Goal: Information Seeking & Learning: Learn about a topic

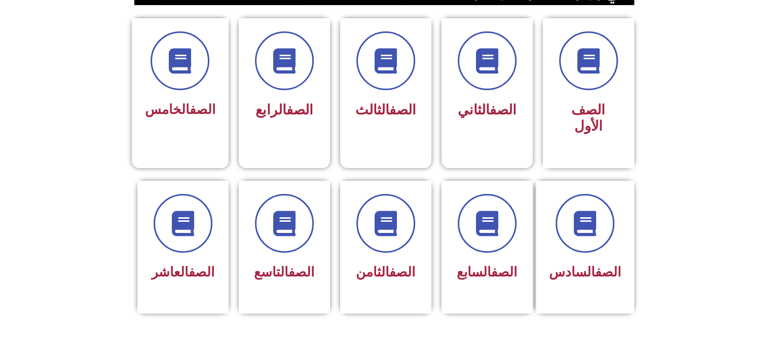
scroll to position [325, 0]
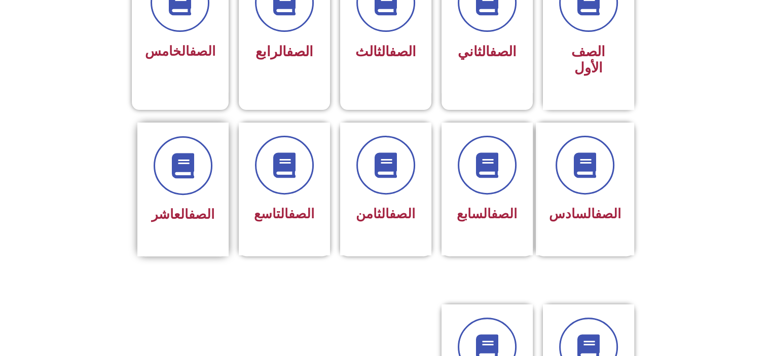
click at [205, 170] on div at bounding box center [183, 165] width 64 height 59
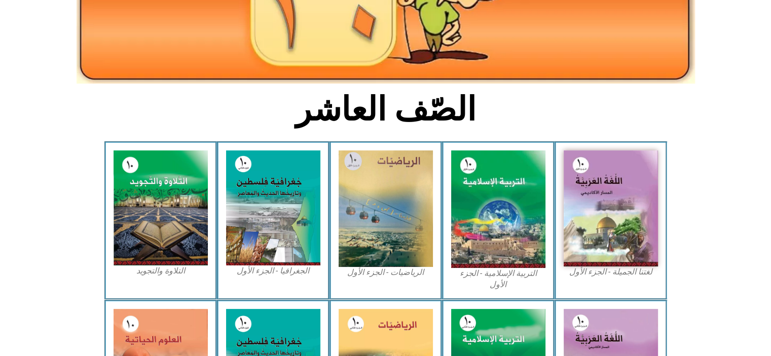
scroll to position [183, 0]
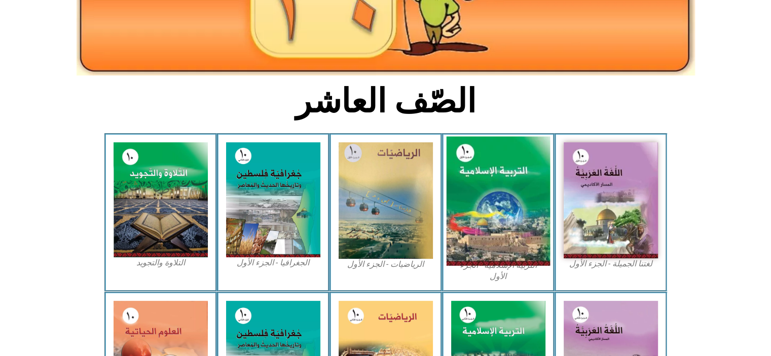
click at [508, 165] on img at bounding box center [498, 201] width 104 height 129
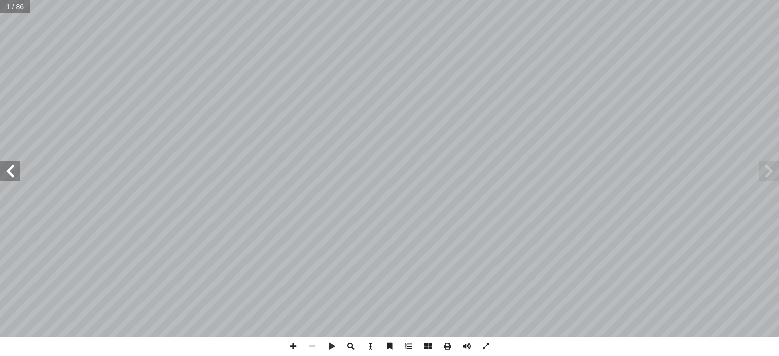
click at [488, 154] on div "ة ّ سلامي إ ربية ال� ّ الت ) ً قا ّ د. [PERSON_NAME] (منس . [PERSON_NAME] ا د. …" at bounding box center [389, 178] width 779 height 356
click at [12, 162] on span at bounding box center [10, 171] width 20 height 20
click at [12, 164] on span at bounding box center [10, 171] width 20 height 20
click at [12, 165] on span at bounding box center [10, 171] width 20 height 20
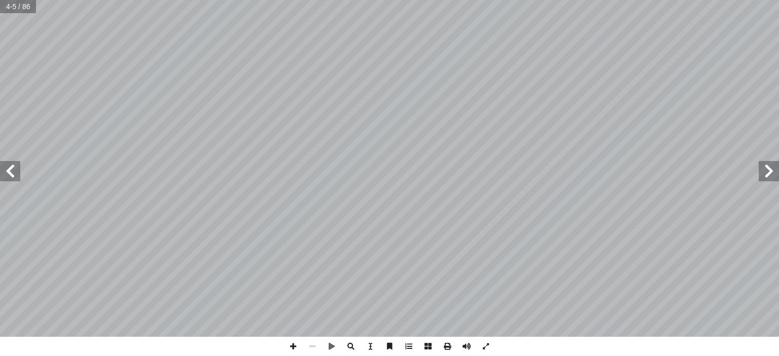
click at [12, 165] on span at bounding box center [10, 171] width 20 height 20
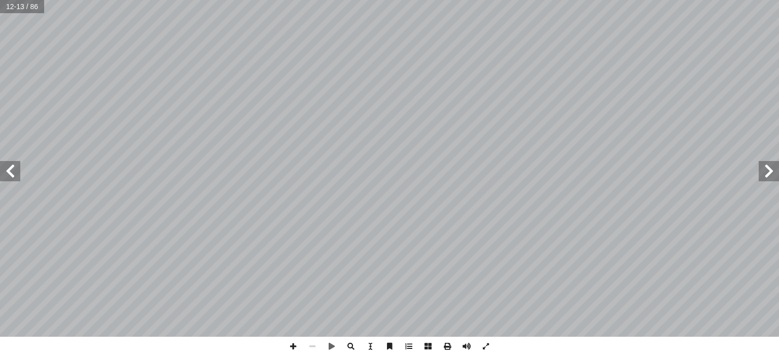
click at [12, 165] on span at bounding box center [10, 171] width 20 height 20
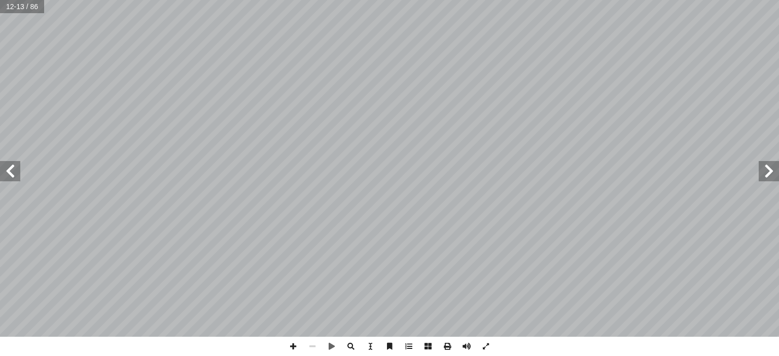
click at [12, 165] on span at bounding box center [10, 171] width 20 height 20
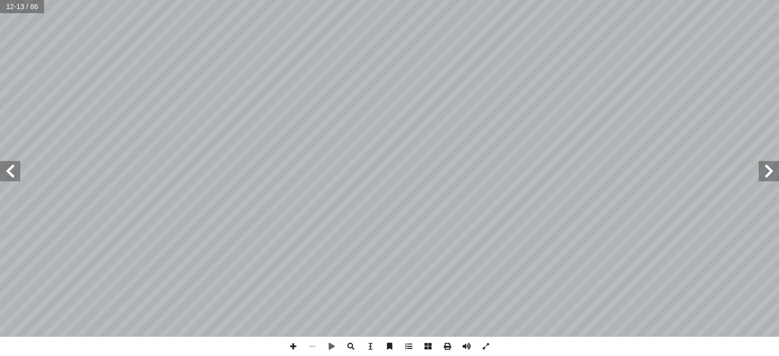
click at [12, 165] on span at bounding box center [10, 171] width 20 height 20
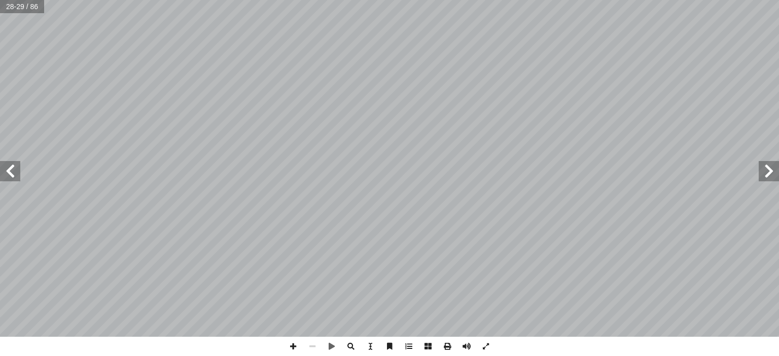
click at [12, 165] on span at bounding box center [10, 171] width 20 height 20
click at [769, 171] on span at bounding box center [769, 171] width 20 height 20
click at [489, 345] on span at bounding box center [485, 346] width 19 height 19
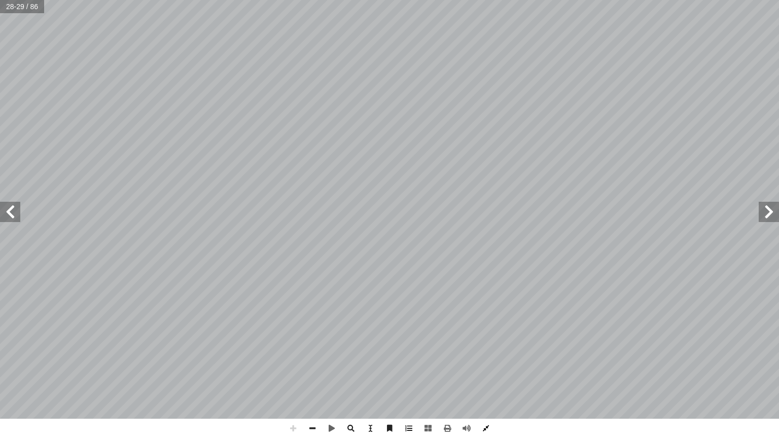
click at [481, 356] on span at bounding box center [485, 428] width 19 height 19
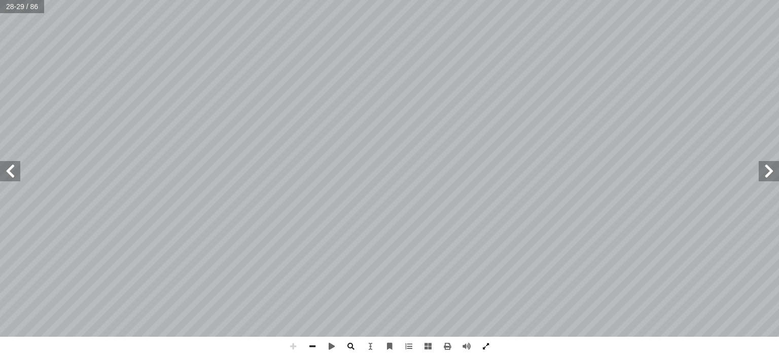
click at [480, 340] on span at bounding box center [485, 346] width 19 height 19
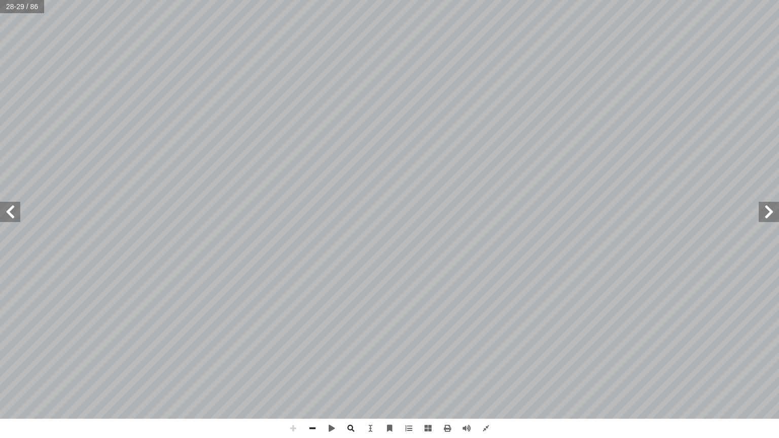
click at [10, 210] on span at bounding box center [10, 212] width 20 height 20
click at [769, 220] on span at bounding box center [769, 212] width 20 height 20
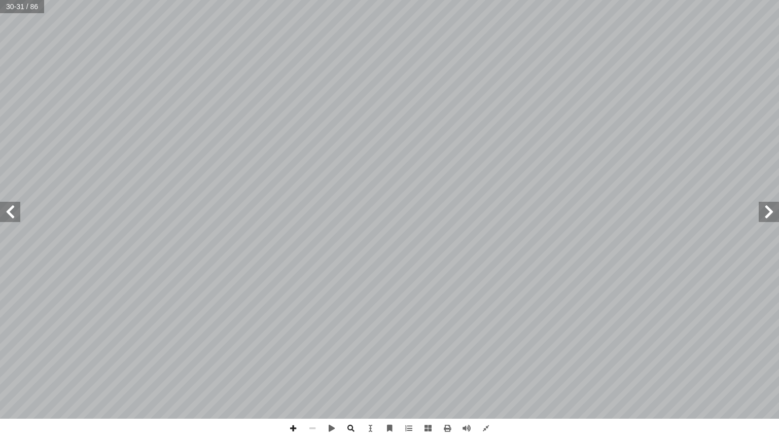
click at [769, 220] on span at bounding box center [769, 212] width 20 height 20
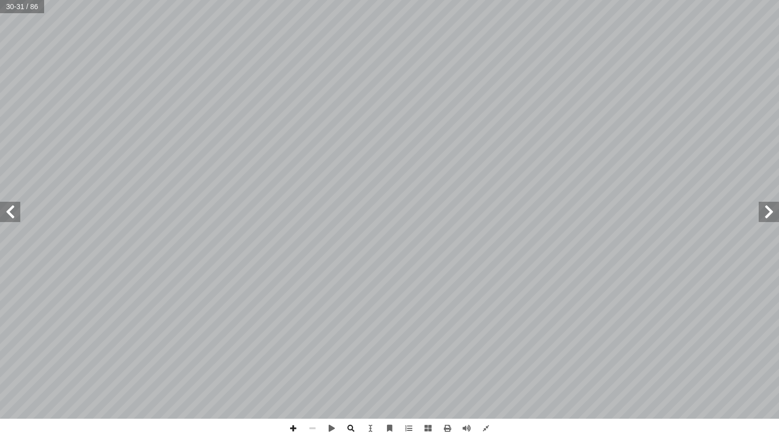
click at [769, 220] on span at bounding box center [769, 212] width 20 height 20
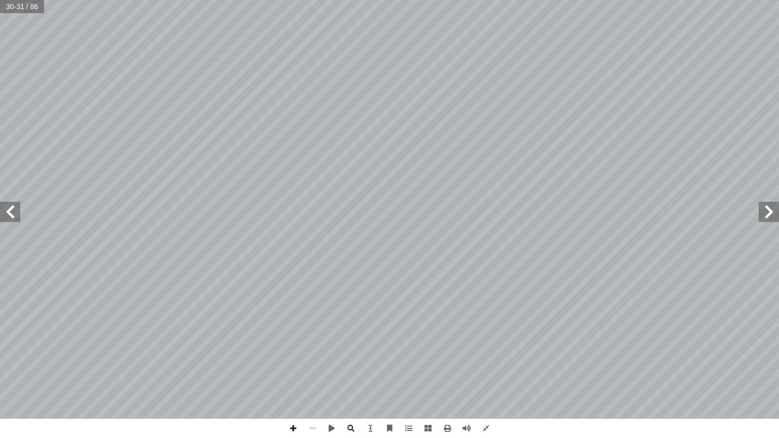
click at [769, 220] on span at bounding box center [769, 212] width 20 height 20
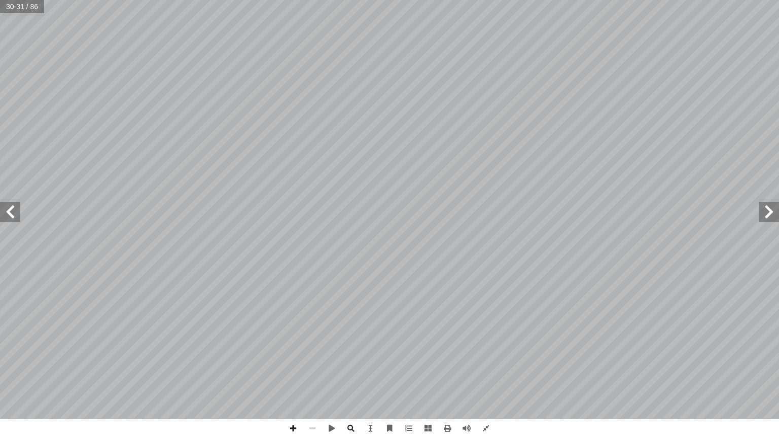
click at [769, 220] on span at bounding box center [769, 212] width 20 height 20
click at [428, 356] on span at bounding box center [427, 428] width 19 height 19
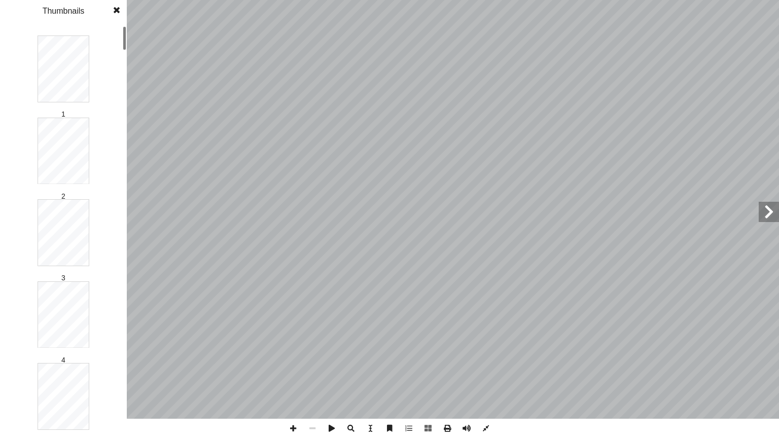
drag, startPoint x: 123, startPoint y: 9, endPoint x: 117, endPoint y: 8, distance: 6.8
click at [117, 8] on span at bounding box center [116, 10] width 18 height 20
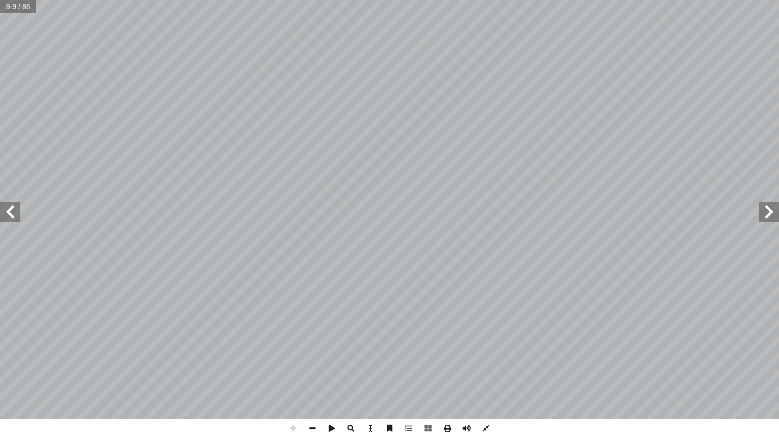
click at [0, 0] on div "8-9 / 86" at bounding box center [18, 6] width 36 height 13
